Goal: Information Seeking & Learning: Check status

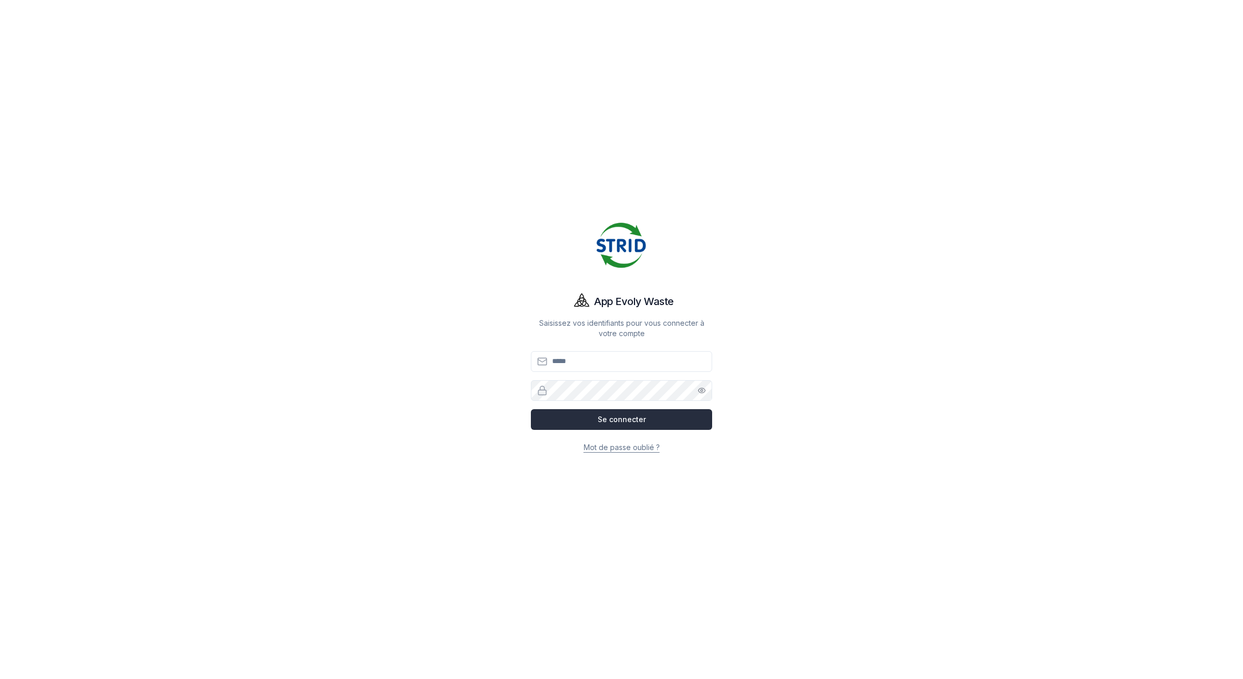
type input "**********"
click at [617, 420] on button "Se connecter" at bounding box center [621, 419] width 181 height 21
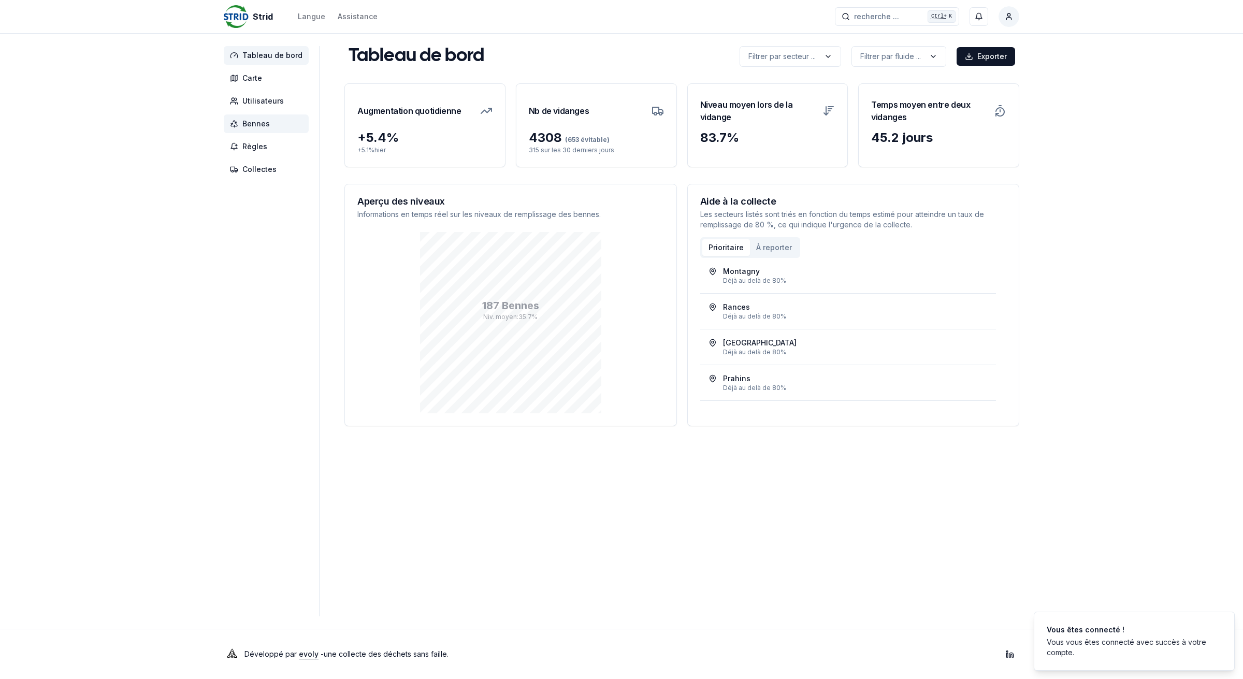
click at [269, 126] on span "Bennes" at bounding box center [266, 123] width 85 height 19
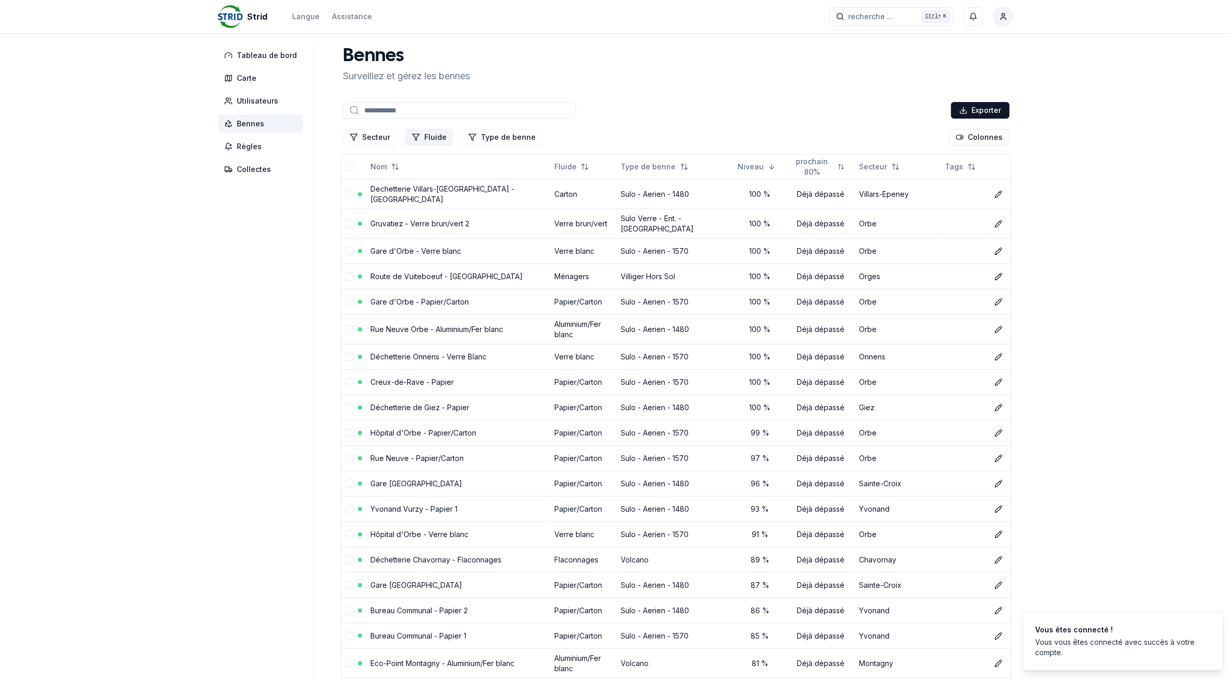
click at [422, 136] on button "Fluide" at bounding box center [429, 137] width 48 height 17
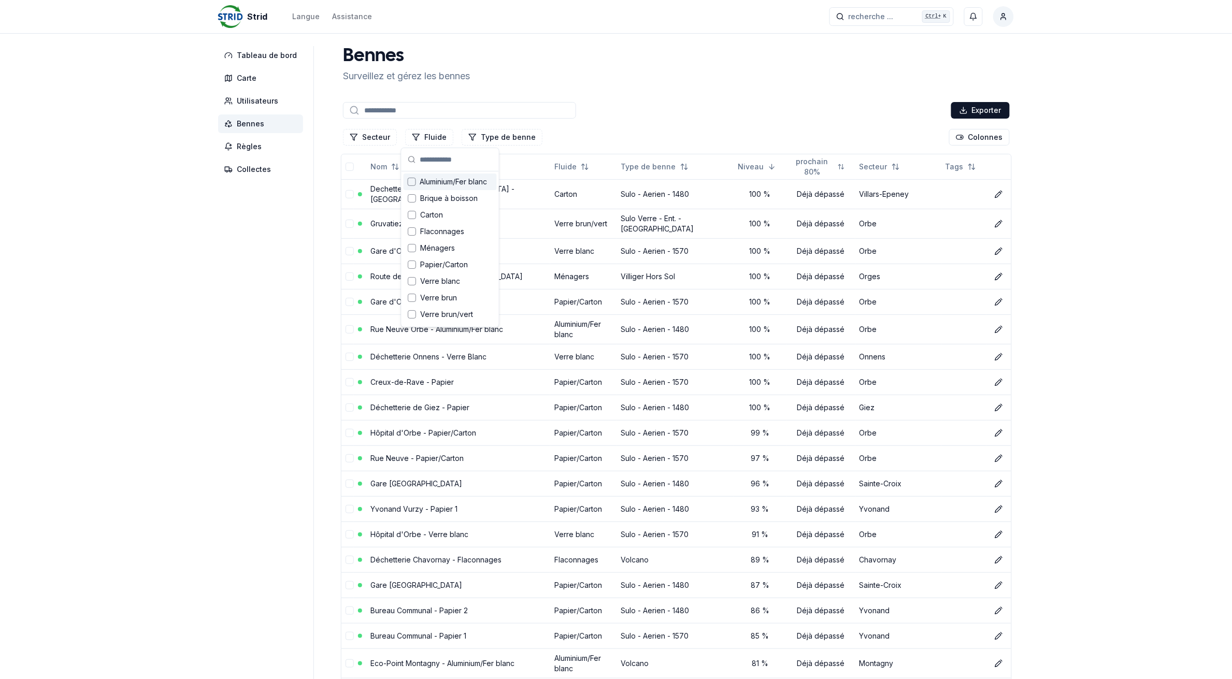
click at [409, 182] on div "Suggestions" at bounding box center [412, 182] width 8 height 8
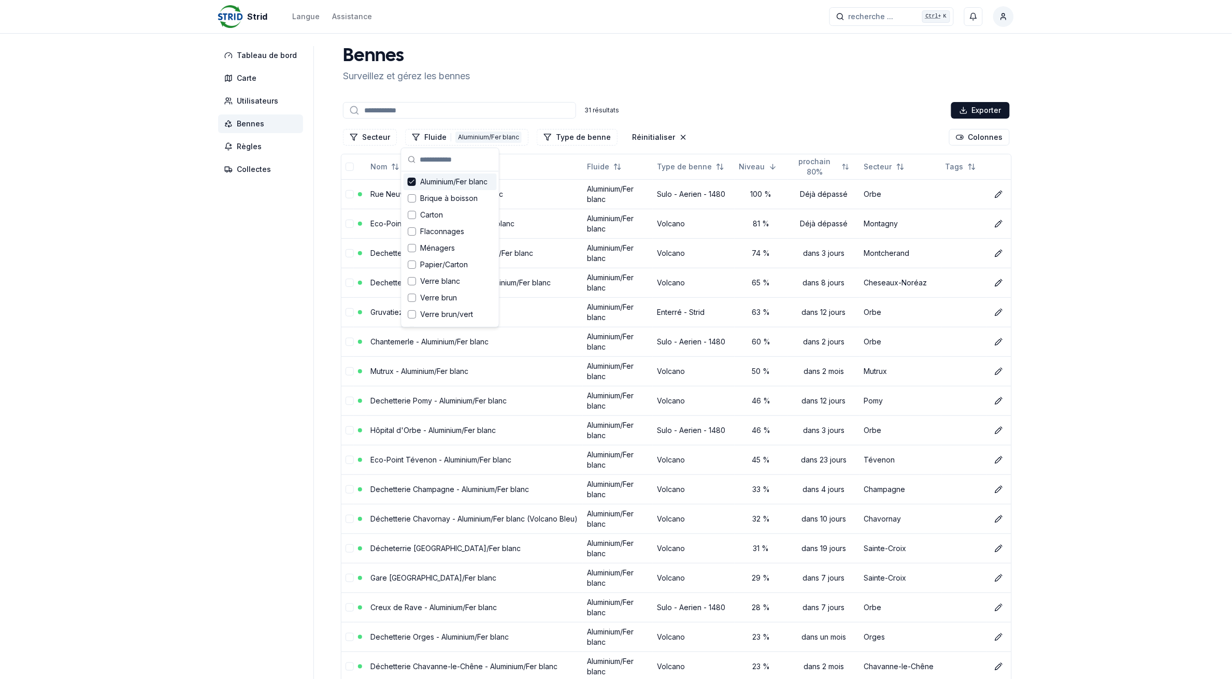
click at [269, 253] on aside "Tableau de bord Carte Utilisateurs Bennes Règles Collectes" at bounding box center [266, 584] width 96 height 1076
click at [400, 195] on link "Rue Neuve Orbe - Aluminium/Fer blanc" at bounding box center [436, 194] width 133 height 9
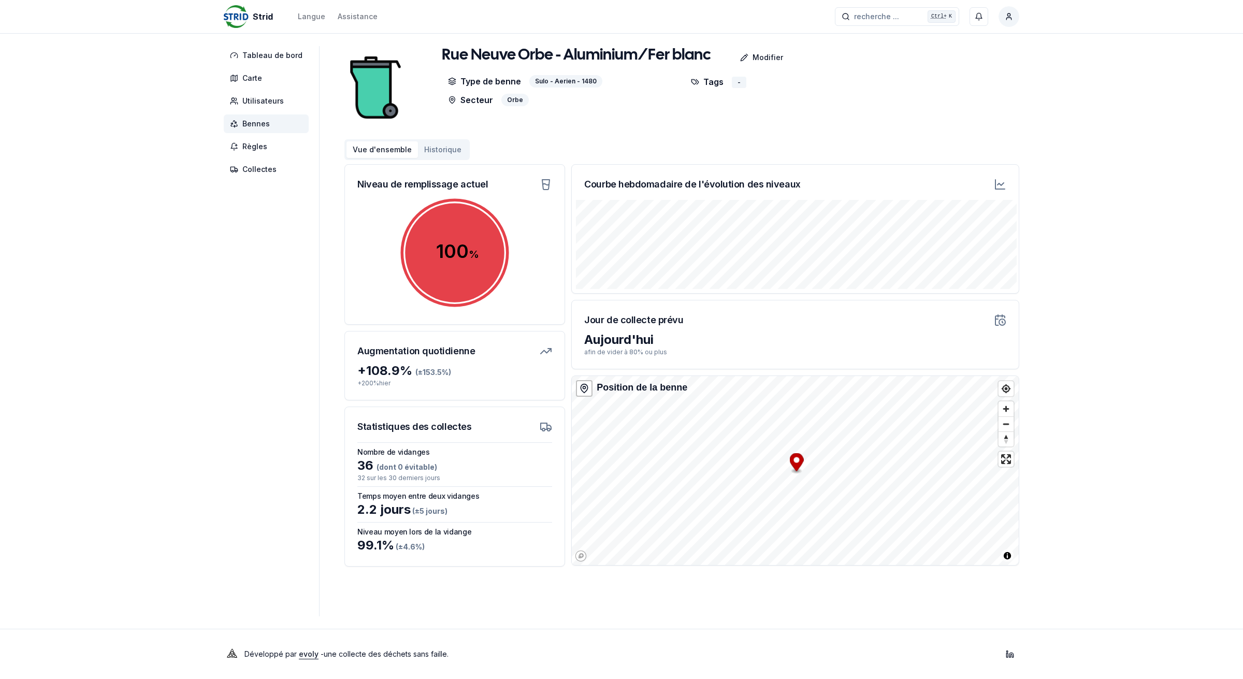
click at [265, 127] on span "Bennes" at bounding box center [255, 124] width 27 height 10
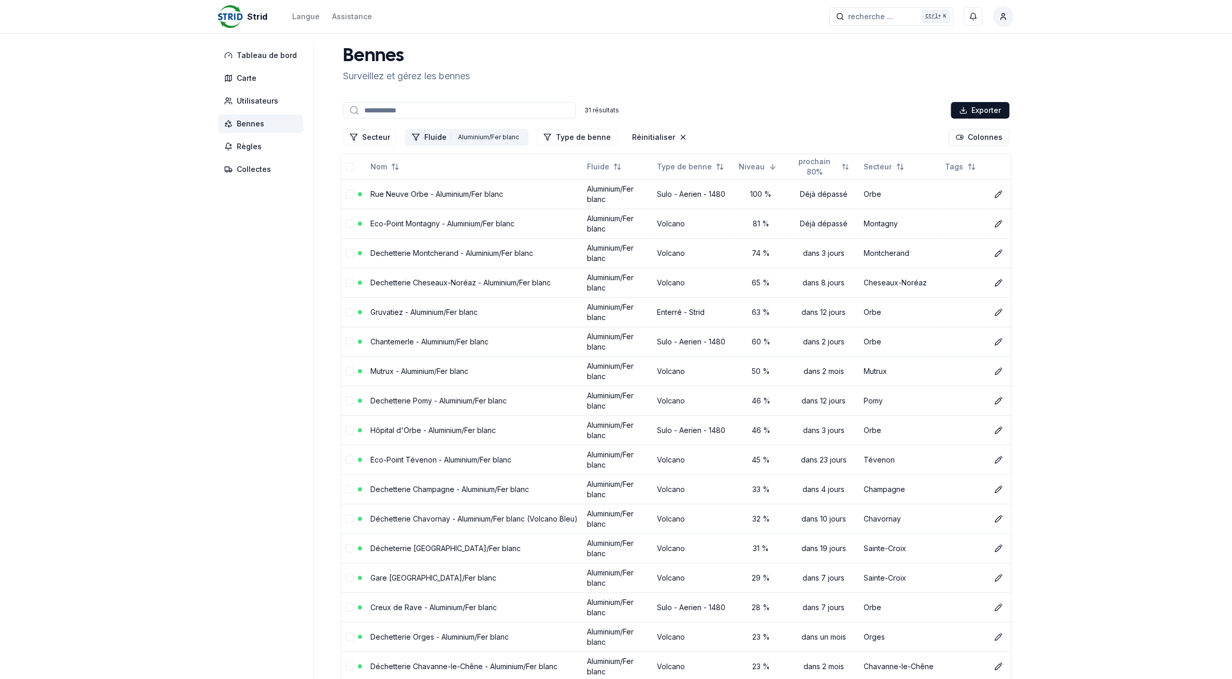
click at [449, 138] on button "Fluide 1 Aluminium/Fer blanc" at bounding box center [466, 137] width 123 height 17
click at [408, 182] on div "Suggestions" at bounding box center [412, 182] width 8 height 8
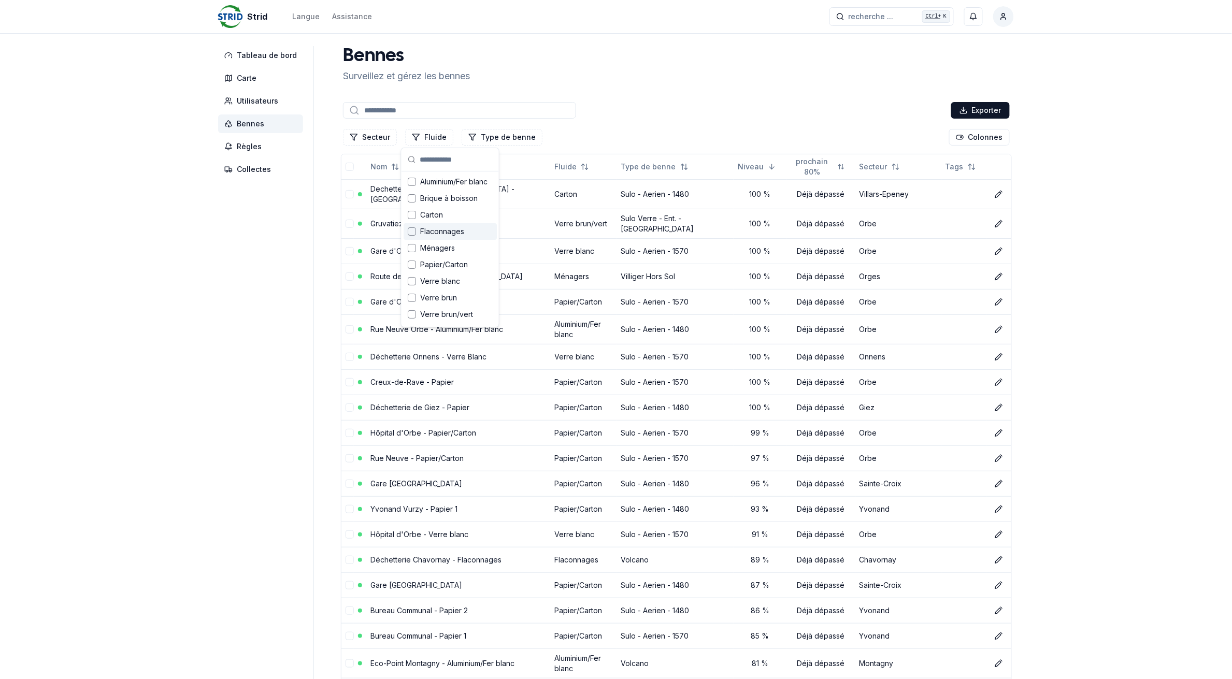
click at [412, 231] on div "Suggestions" at bounding box center [412, 231] width 8 height 8
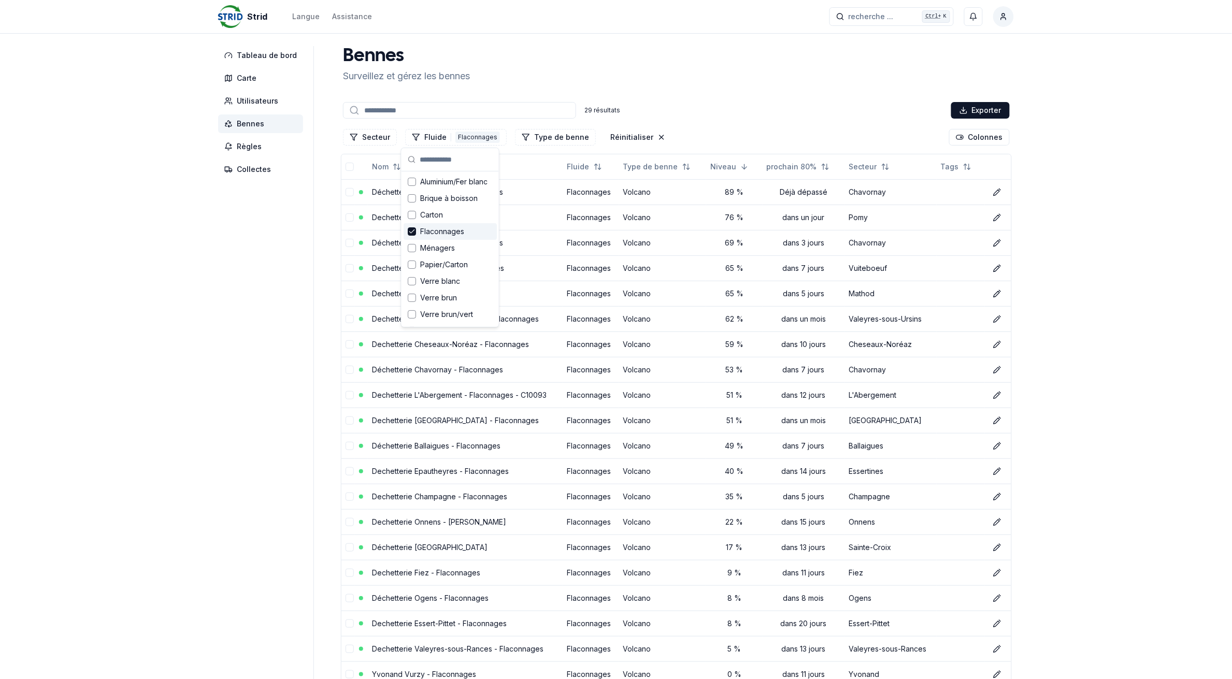
click at [188, 280] on div "Strid Langue Assistance recherche ... recherche ... Ctrl+ K [PERSON_NAME] Table…" at bounding box center [616, 503] width 1232 height 1006
click at [433, 140] on button "Fluide 1 Flaconnages" at bounding box center [456, 137] width 102 height 17
click at [410, 234] on icon "Suggestions" at bounding box center [411, 231] width 7 height 8
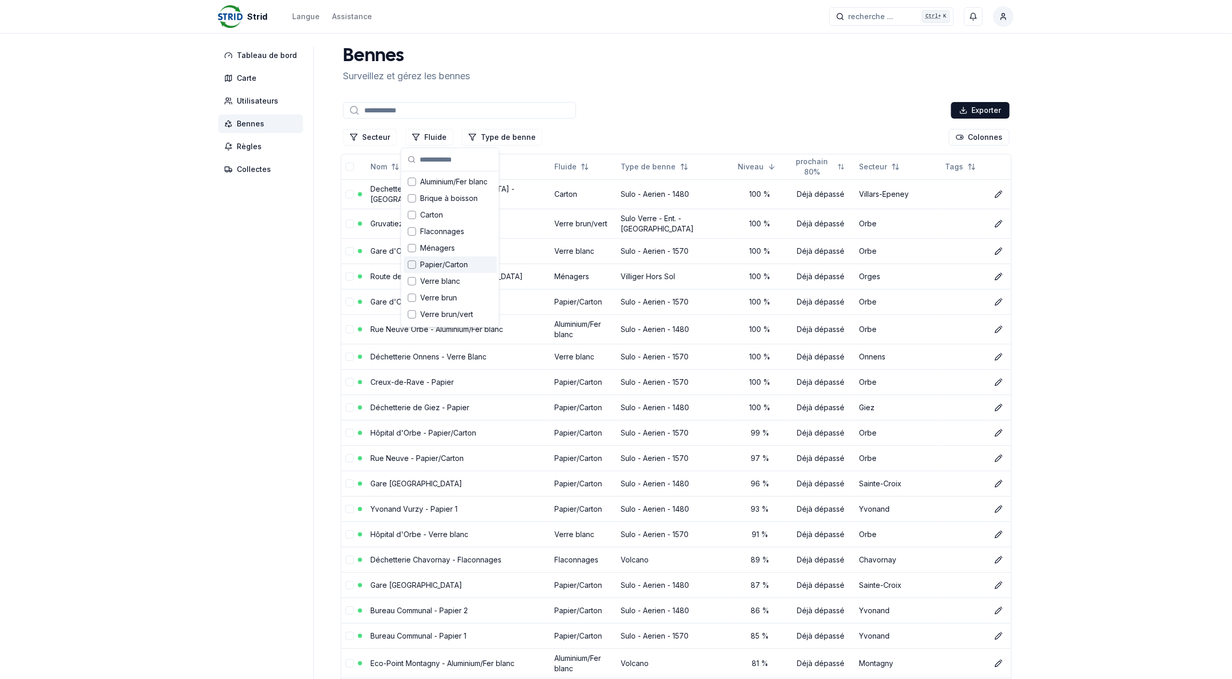
click at [408, 261] on div "Suggestions" at bounding box center [412, 265] width 8 height 8
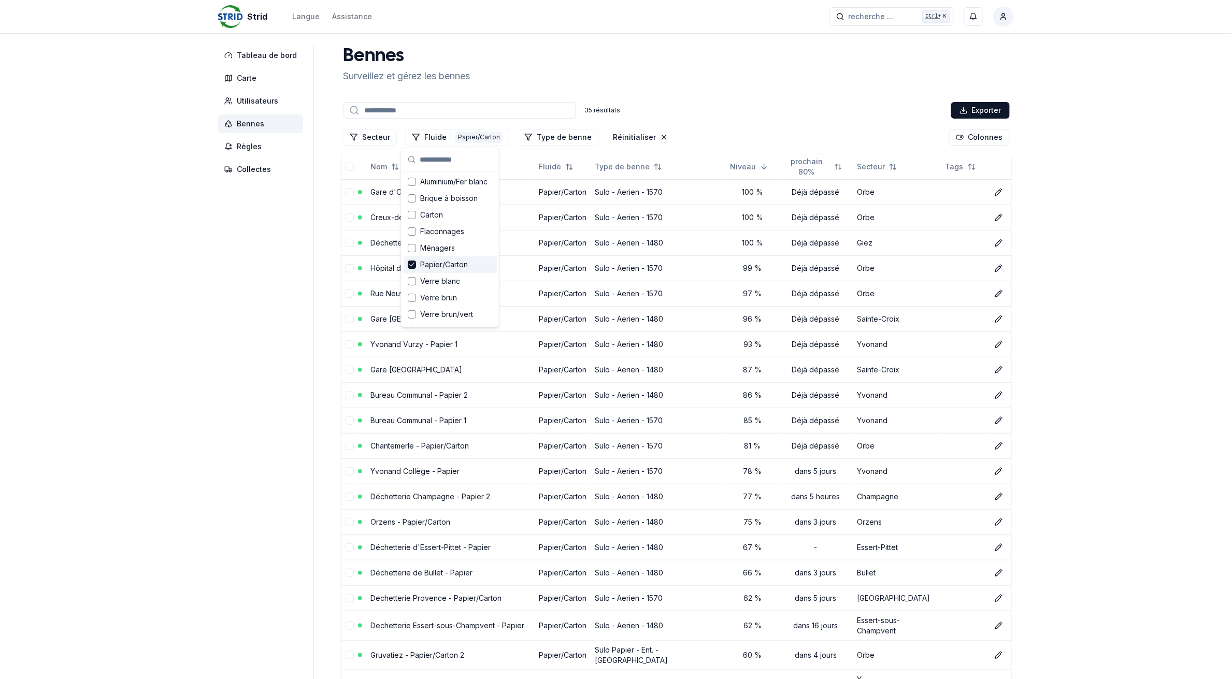
click at [270, 272] on aside "Tableau de bord Carte Utilisateurs Bennes Règles Collectes" at bounding box center [266, 581] width 96 height 1070
click at [455, 138] on div "Papier/Carton" at bounding box center [478, 137] width 47 height 11
click at [412, 262] on icon "Suggestions" at bounding box center [411, 265] width 7 height 8
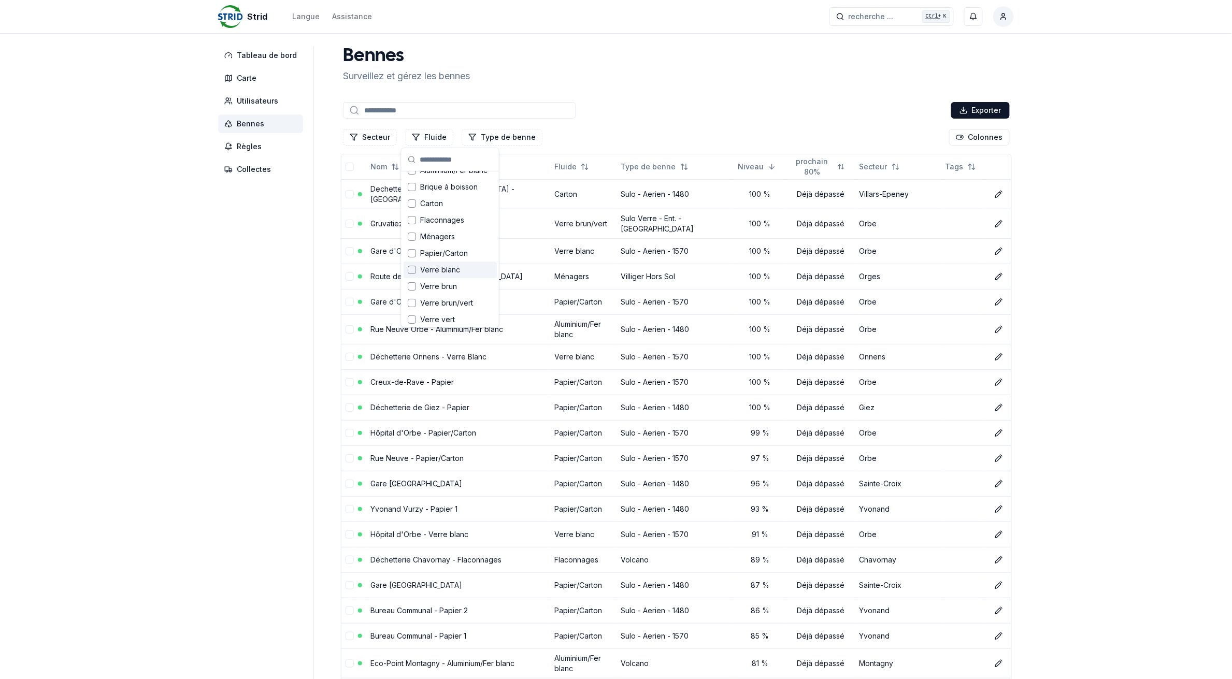
scroll to position [14, 0]
click at [408, 268] on div "Suggestions" at bounding box center [412, 267] width 8 height 8
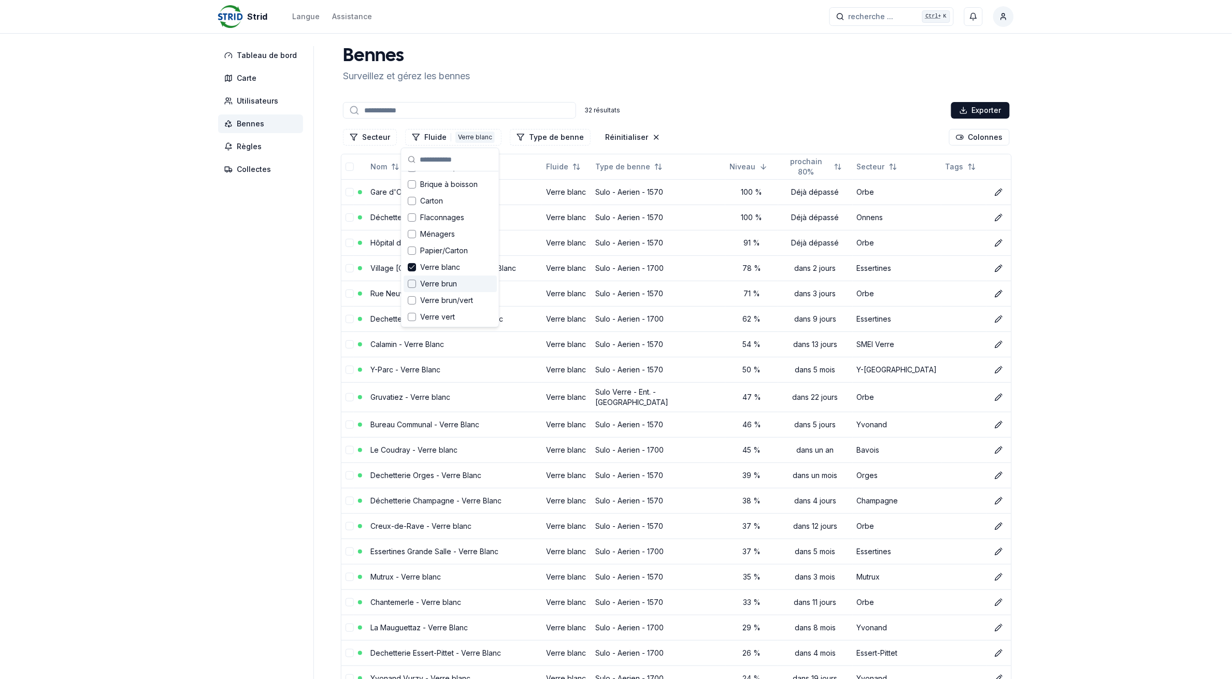
click at [412, 283] on div "Suggestions" at bounding box center [412, 284] width 8 height 8
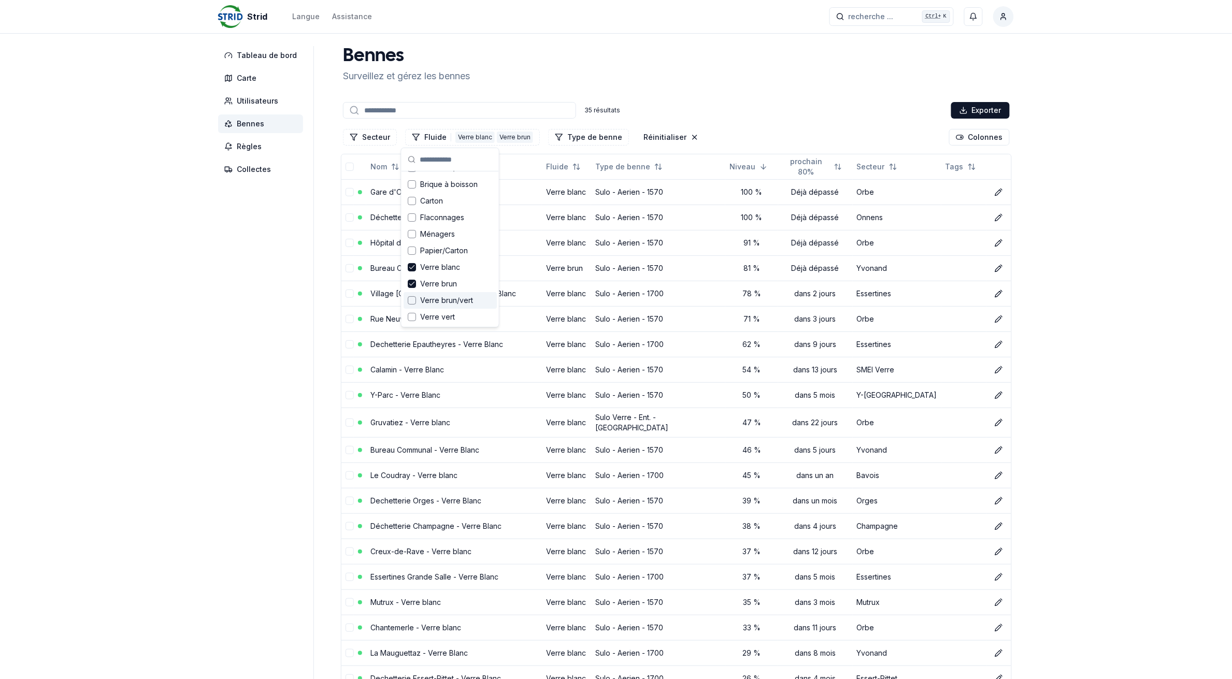
click at [412, 299] on div "Suggestions" at bounding box center [412, 300] width 8 height 8
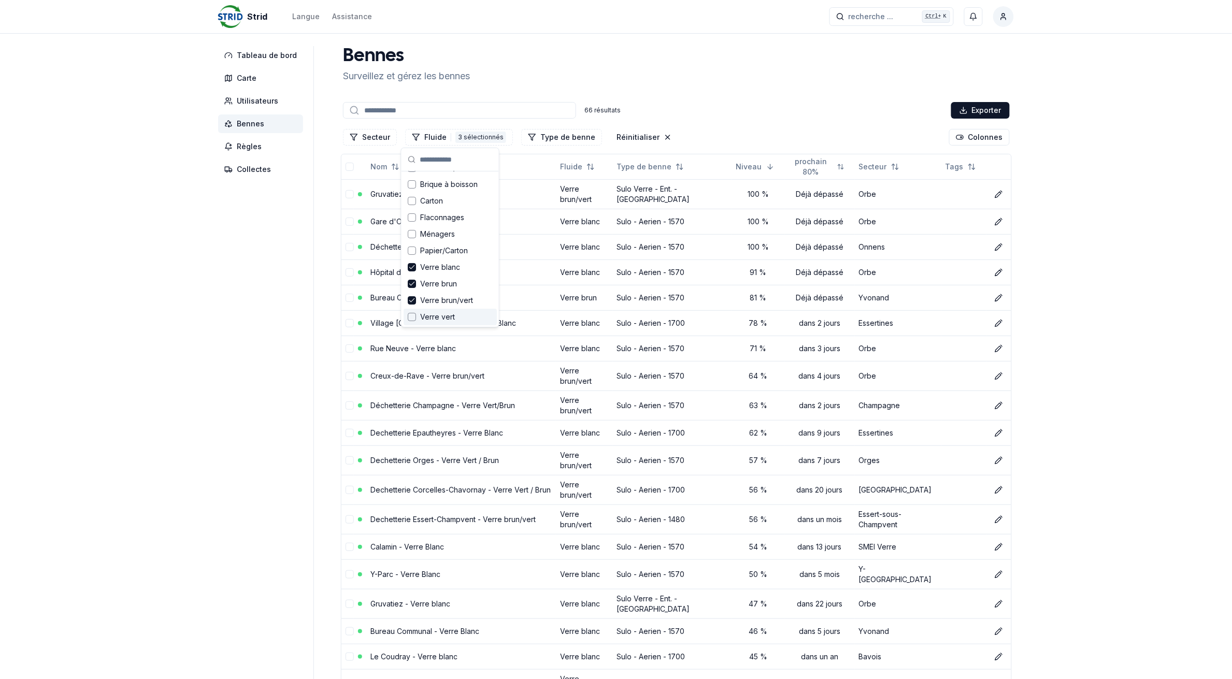
click at [411, 317] on div "Suggestions" at bounding box center [412, 317] width 8 height 8
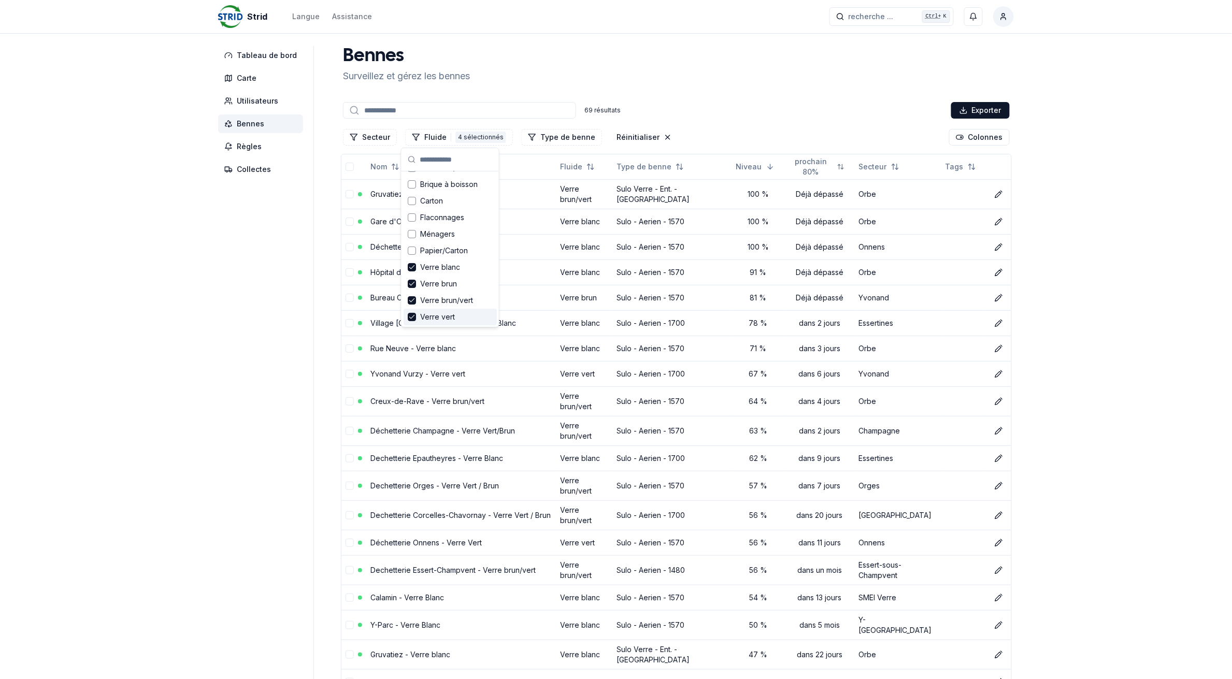
click at [386, 217] on link "Gare d'Orbe - Verre blanc" at bounding box center [415, 221] width 91 height 9
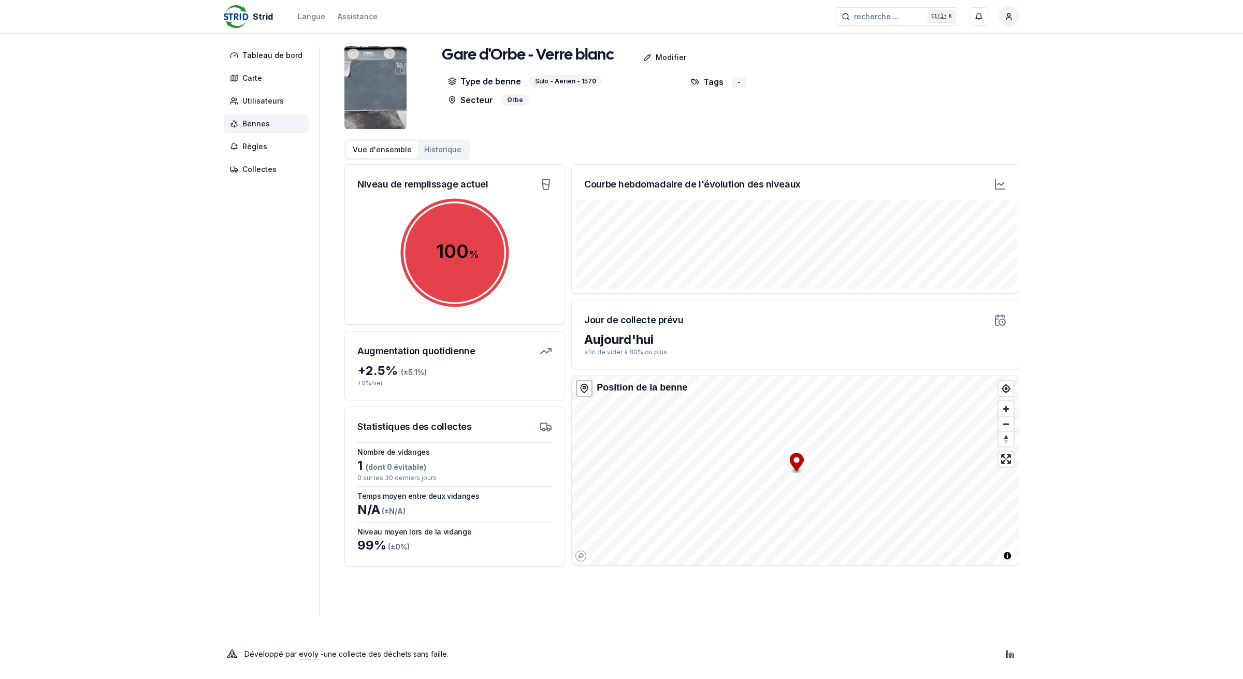
click at [278, 120] on span "Bennes" at bounding box center [266, 123] width 85 height 19
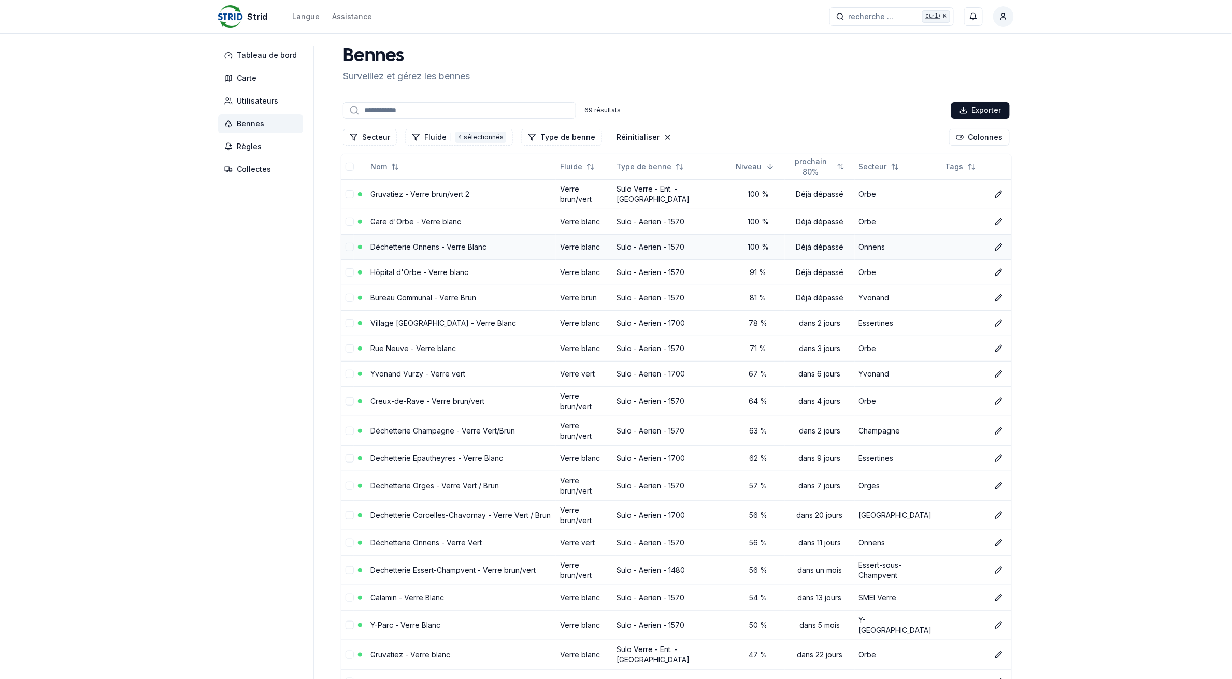
click at [398, 243] on link "Déchetterie Onnens - Verre Blanc" at bounding box center [428, 246] width 116 height 9
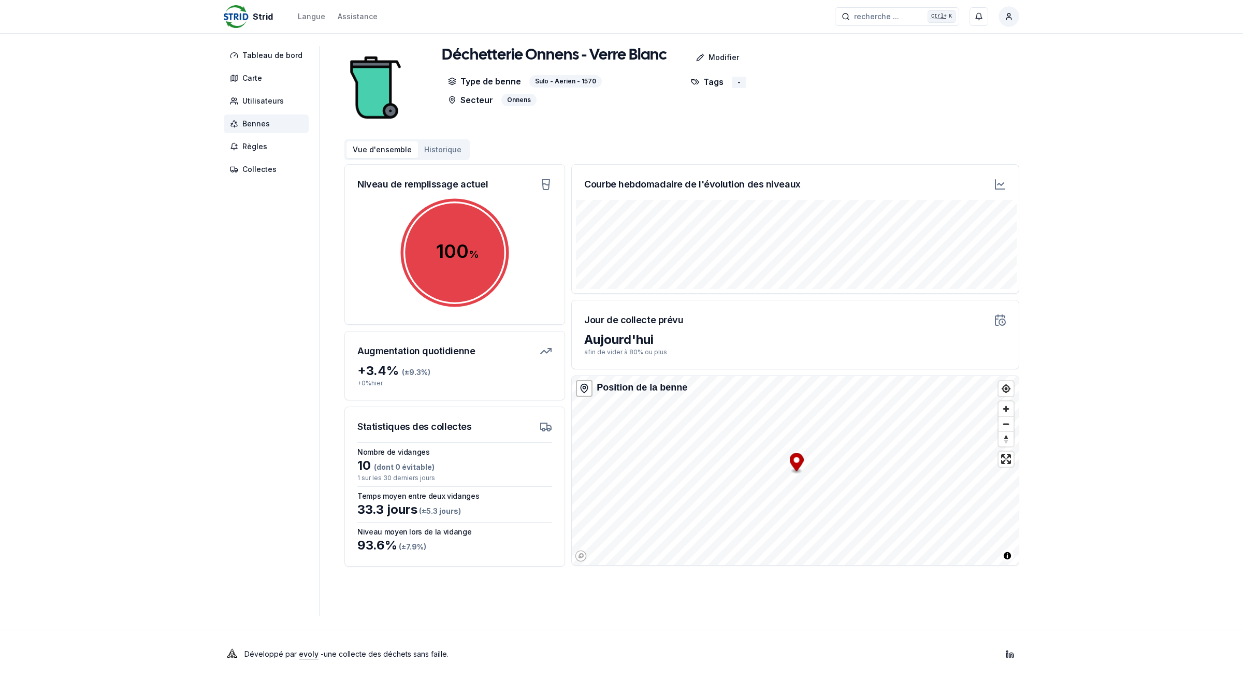
click at [272, 122] on span "Bennes" at bounding box center [266, 123] width 85 height 19
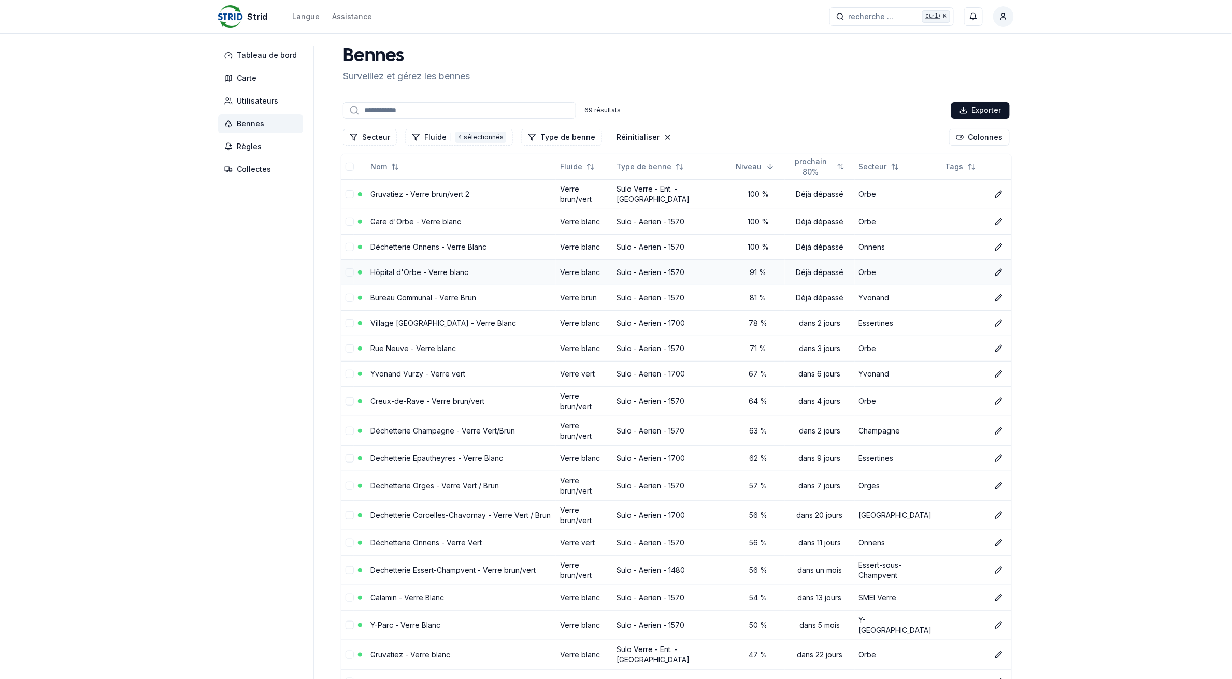
click at [400, 269] on link "Hôpital d'Orbe - Verre blanc" at bounding box center [419, 272] width 98 height 9
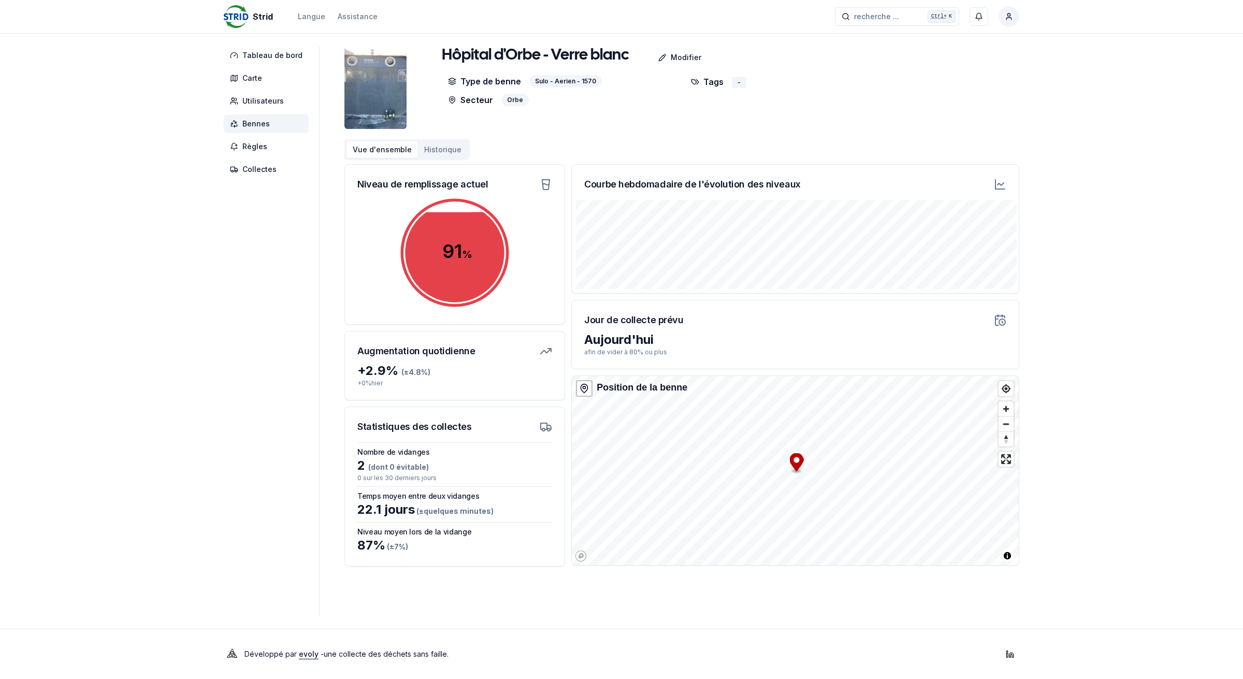
click at [278, 126] on span "Bennes" at bounding box center [266, 123] width 85 height 19
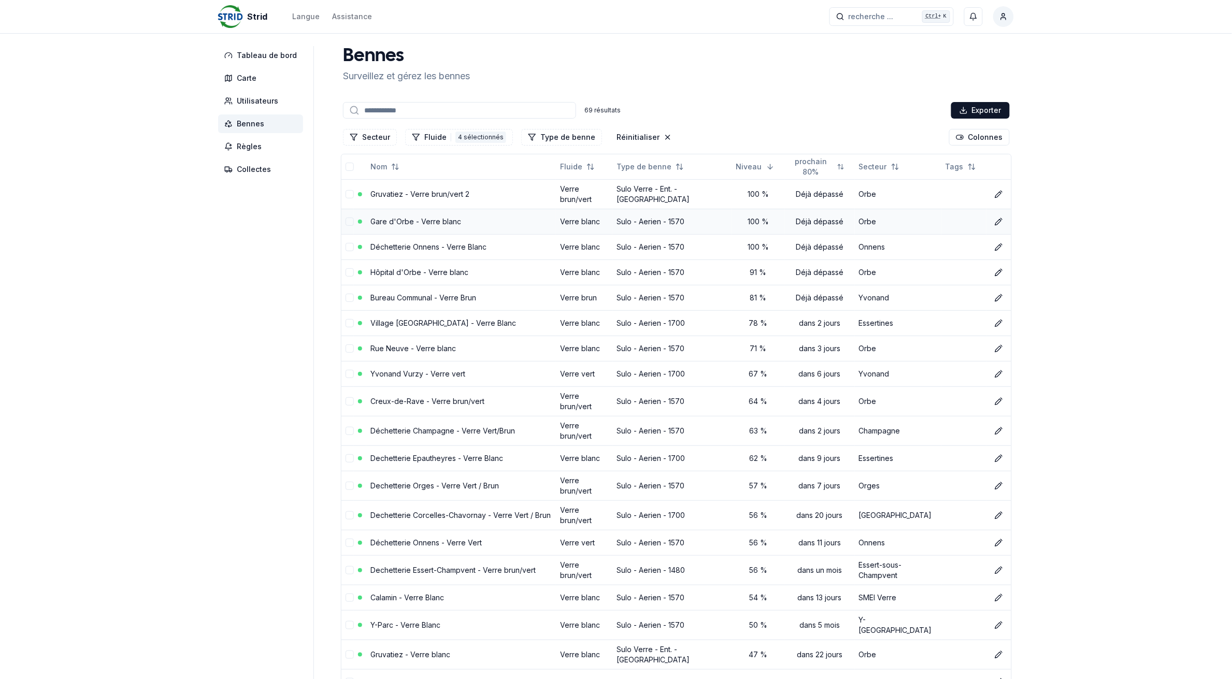
click at [390, 217] on link "Gare d'Orbe - Verre blanc" at bounding box center [415, 221] width 91 height 9
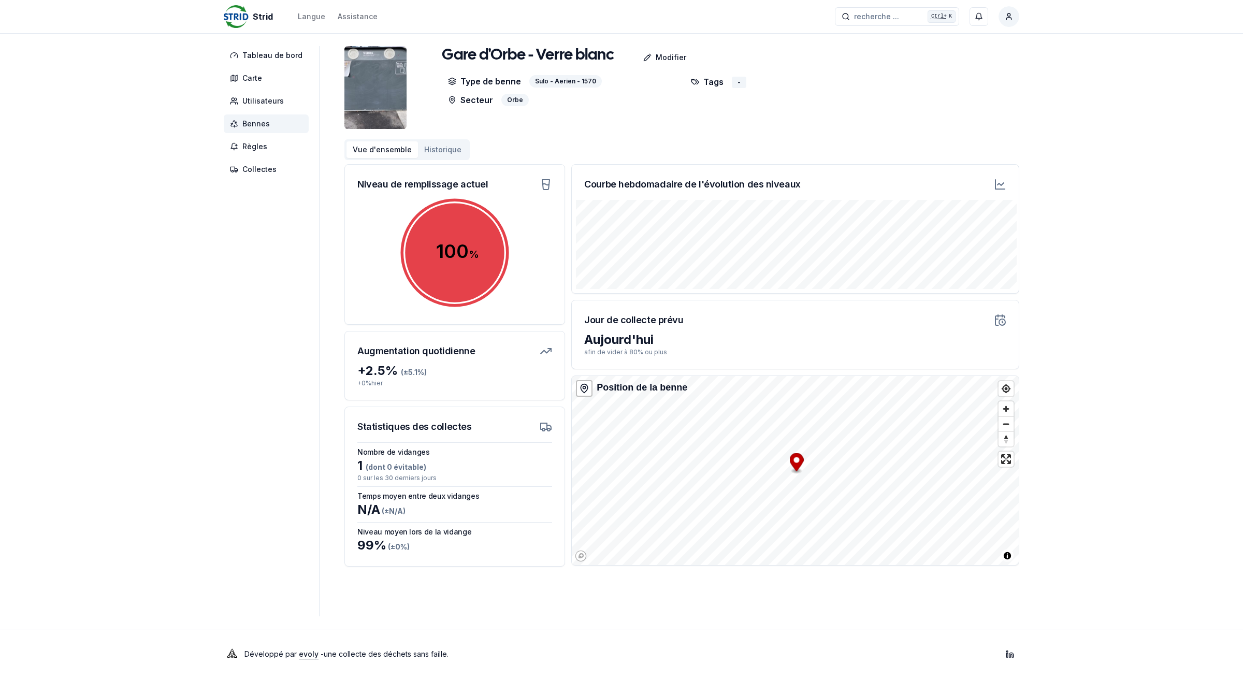
click at [270, 120] on span "Bennes" at bounding box center [266, 123] width 85 height 19
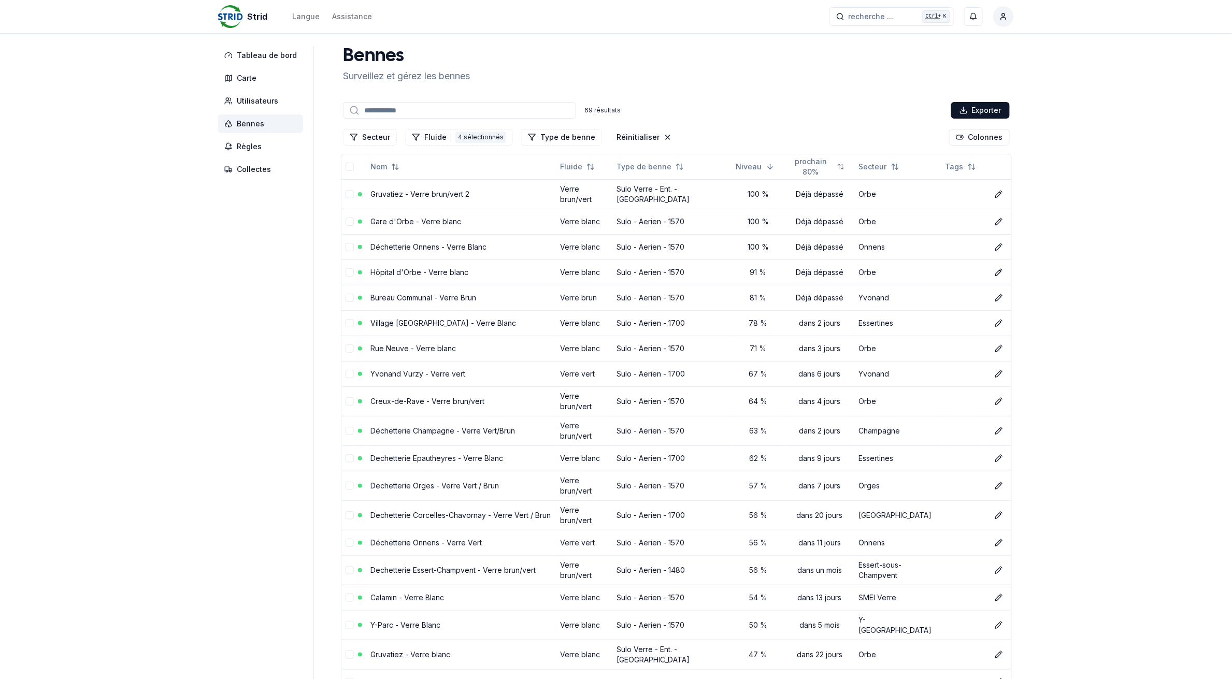
click at [416, 191] on link "Gruvatiez - Verre brun/vert 2" at bounding box center [419, 194] width 99 height 9
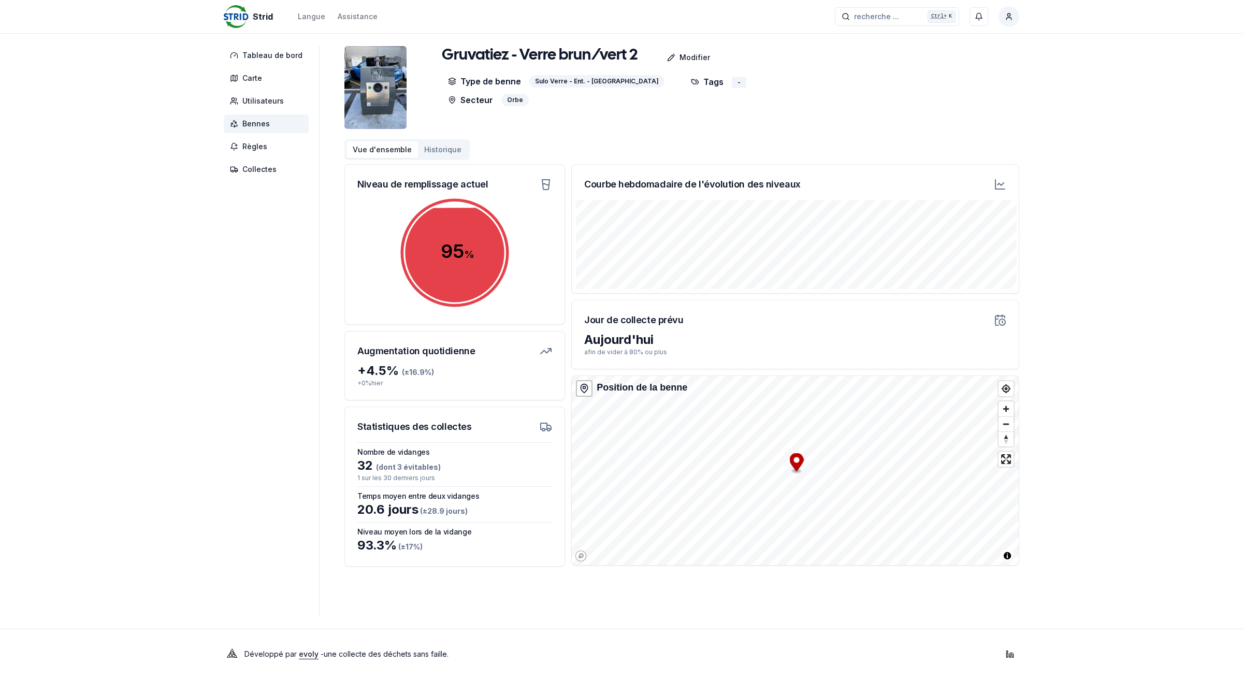
click at [434, 143] on button "Historique" at bounding box center [443, 149] width 50 height 17
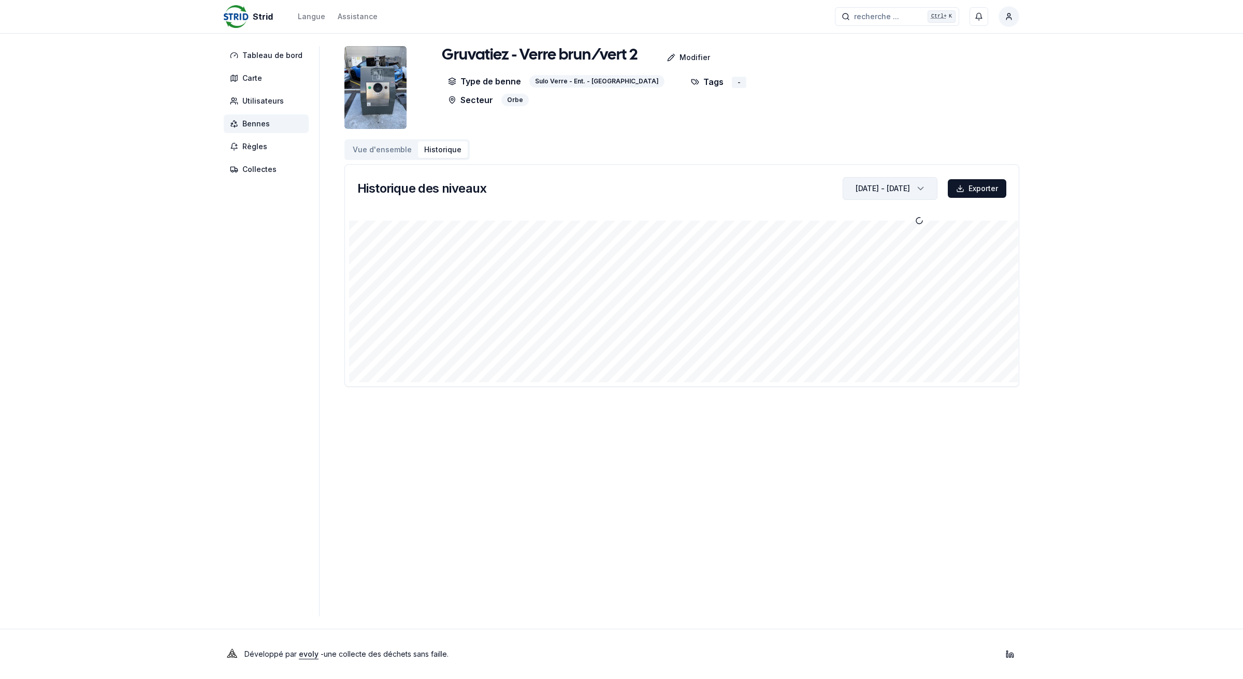
click at [876, 191] on div "[DATE] - [DATE]" at bounding box center [883, 188] width 54 height 10
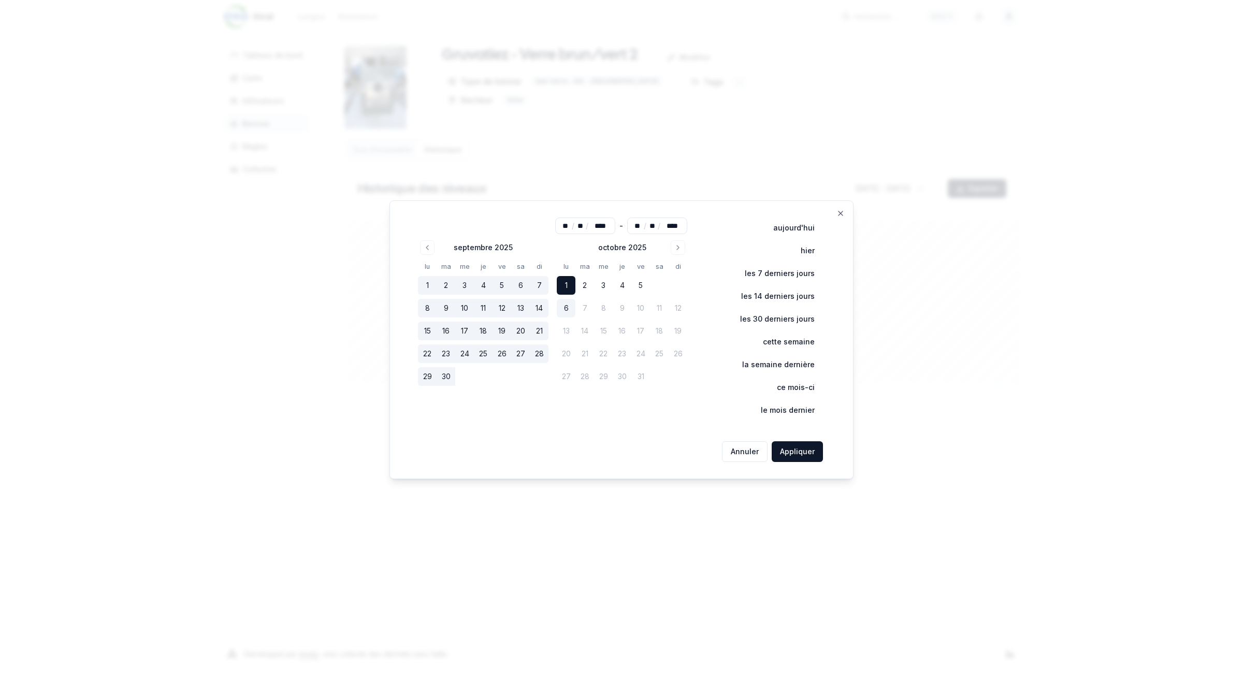
click at [570, 307] on button "6" at bounding box center [566, 308] width 19 height 19
type input "**"
click at [782, 451] on button "Appliquer" at bounding box center [797, 451] width 51 height 21
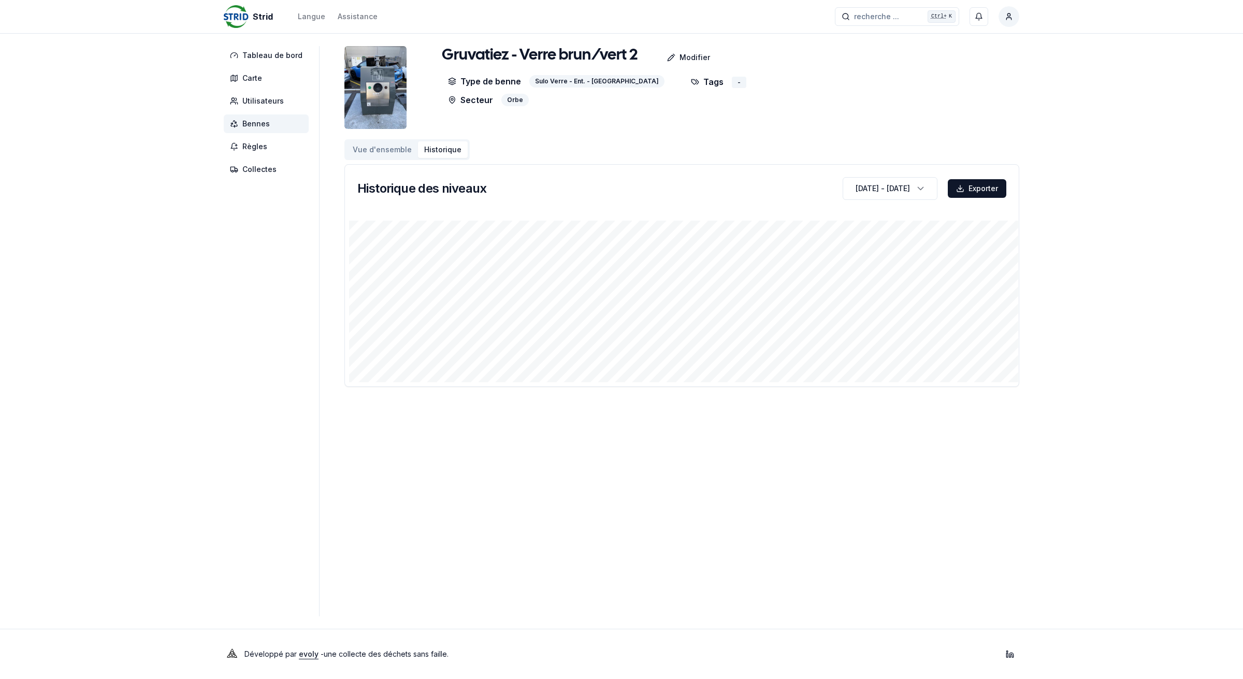
click at [277, 123] on span "Bennes" at bounding box center [266, 123] width 85 height 19
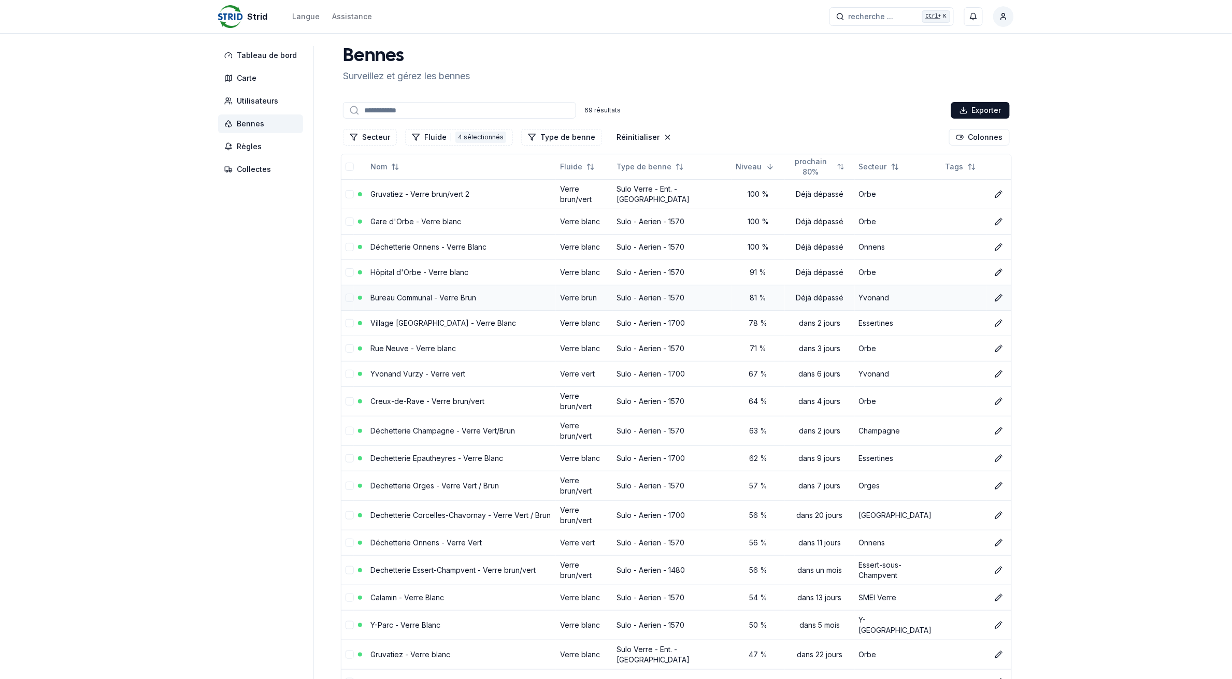
click at [389, 293] on link "Bureau Communal - Verre Brun" at bounding box center [423, 297] width 106 height 9
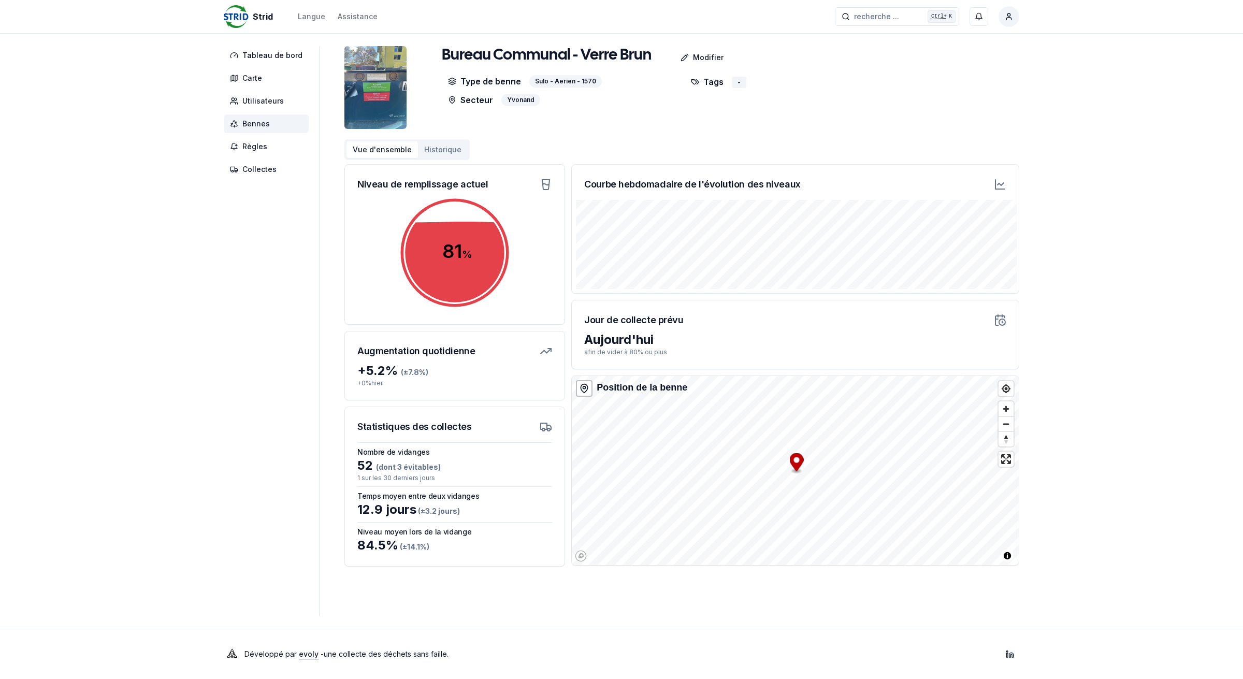
click at [241, 123] on span "Bennes" at bounding box center [266, 123] width 85 height 19
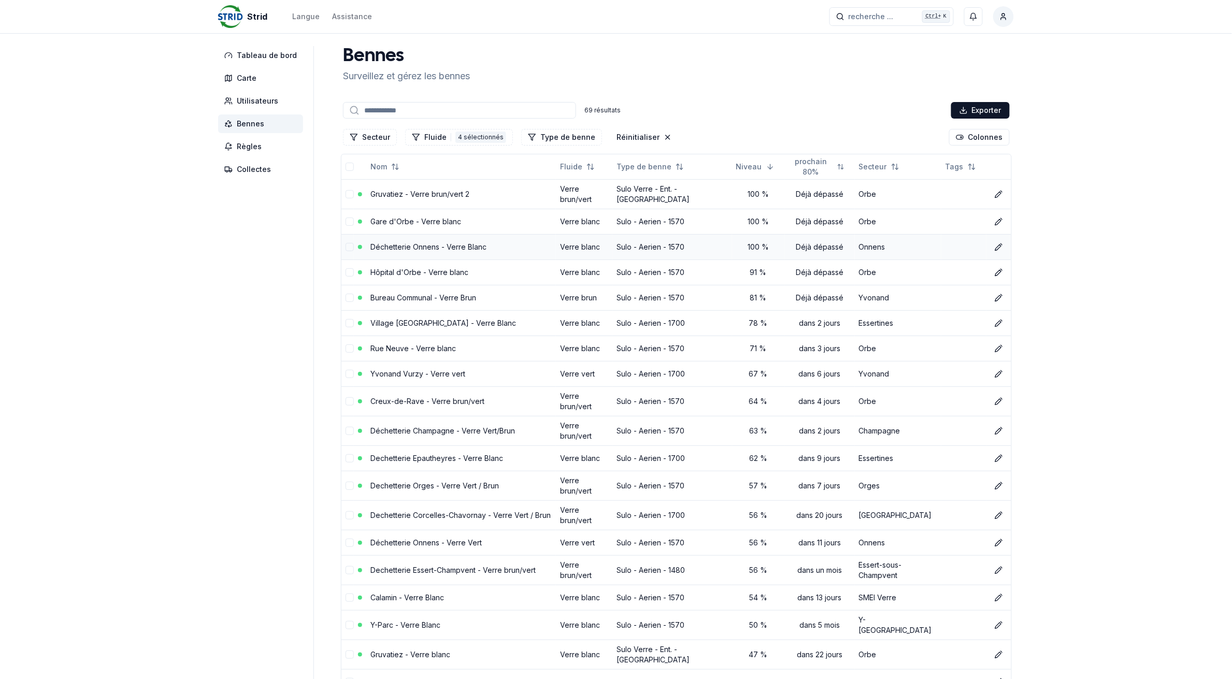
scroll to position [65, 0]
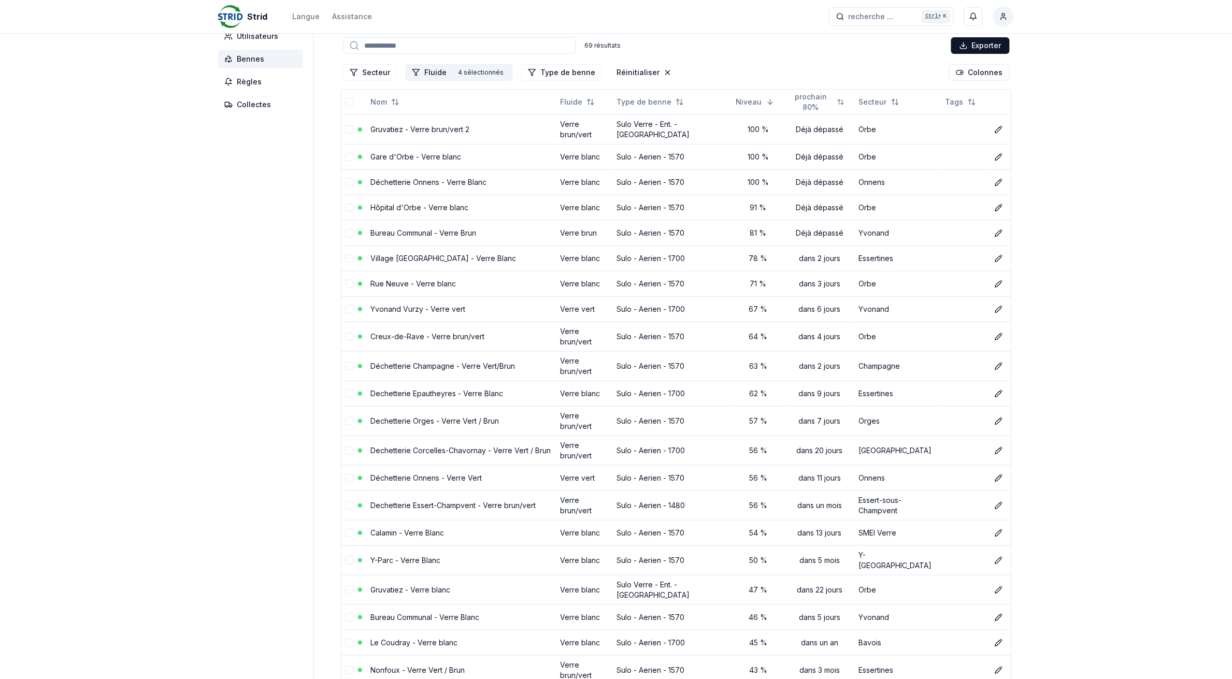
click at [462, 73] on div "4 sélectionnés" at bounding box center [480, 72] width 51 height 11
click at [434, 247] on div "Effacer les filtres" at bounding box center [450, 252] width 93 height 17
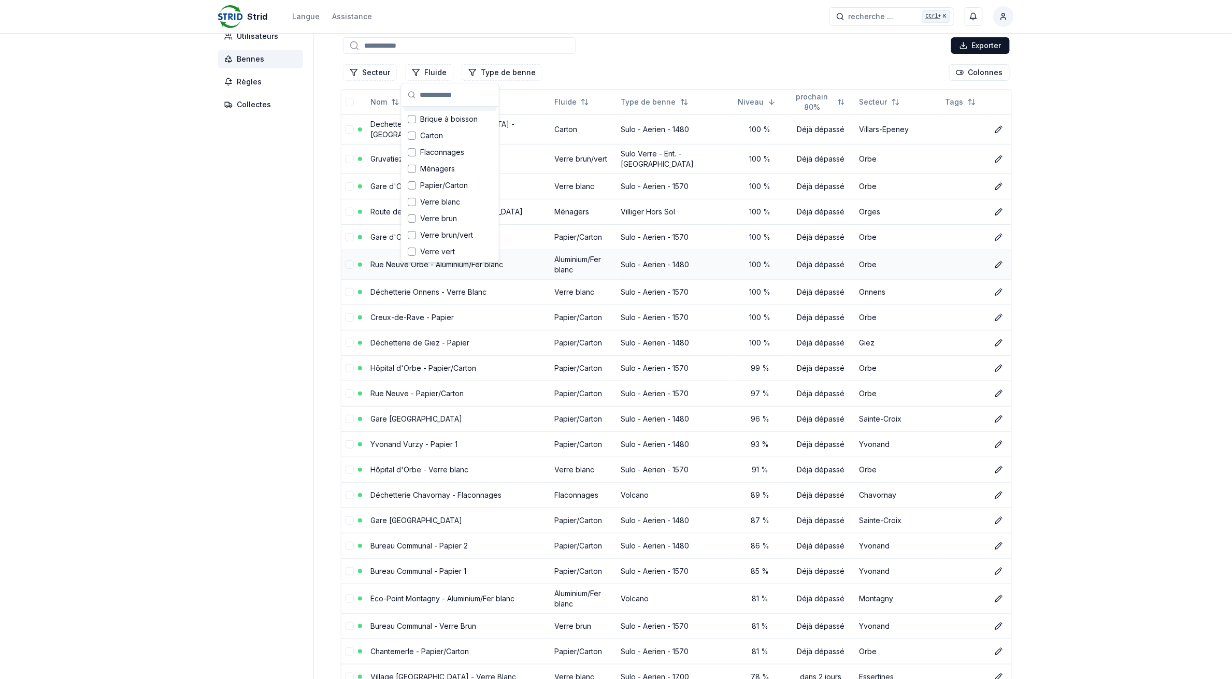
scroll to position [14, 0]
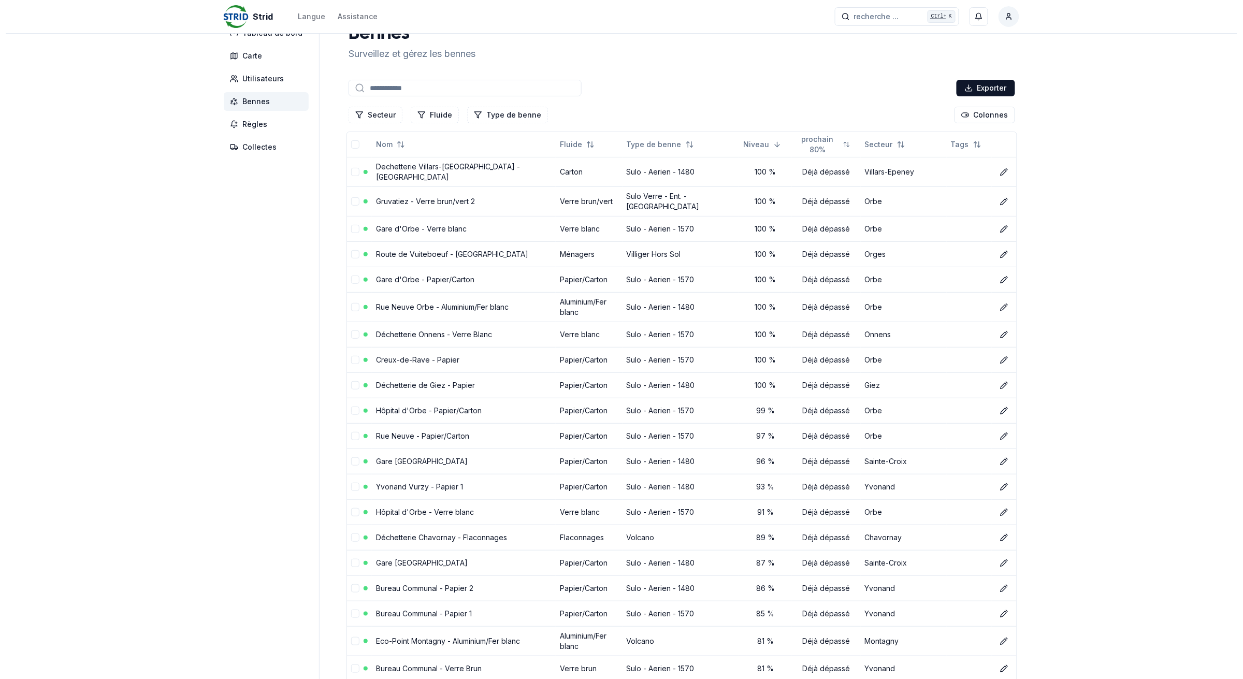
scroll to position [0, 0]
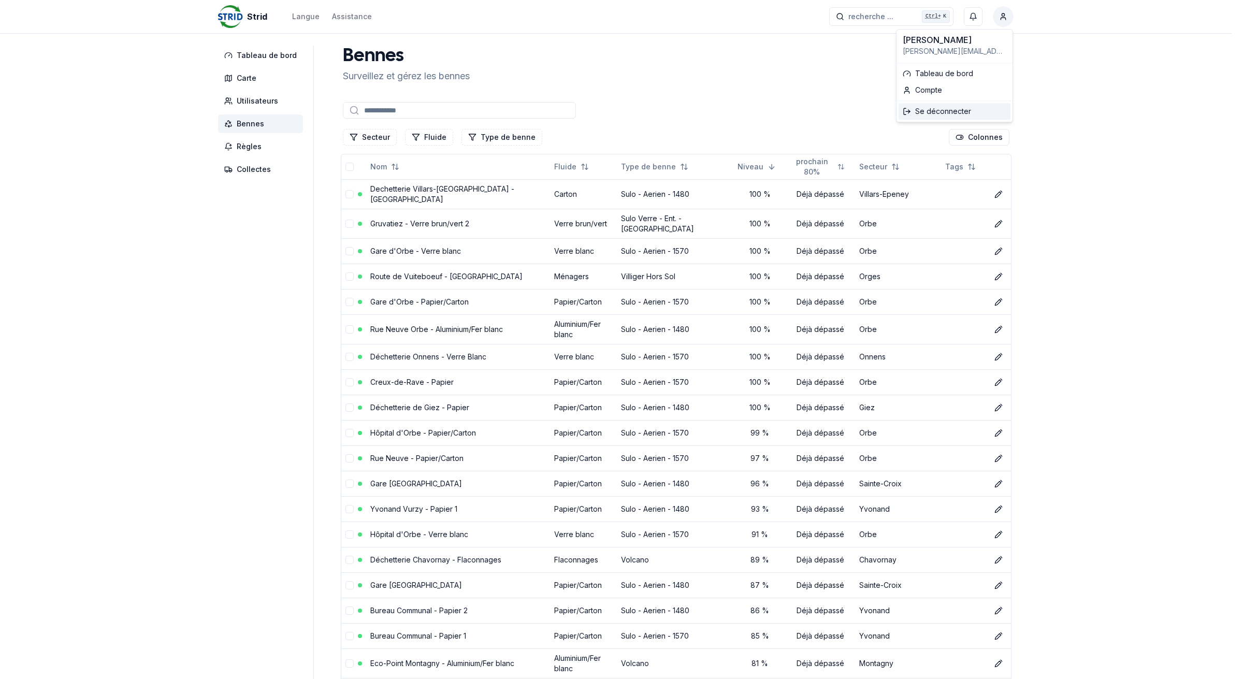
click at [944, 116] on div "Se déconnecter" at bounding box center [955, 111] width 112 height 17
